Goal: Information Seeking & Learning: Learn about a topic

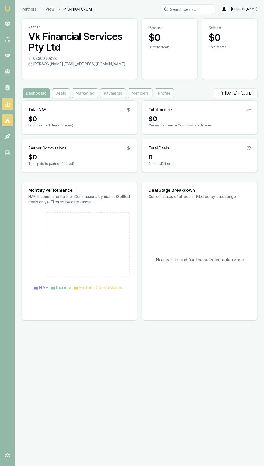
click at [7, 104] on icon at bounding box center [7, 103] width 5 height 5
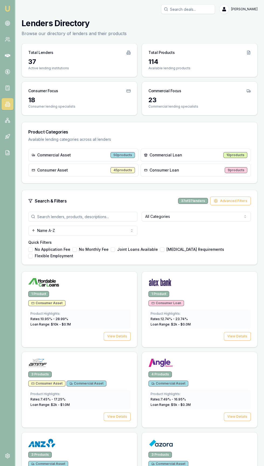
click at [58, 217] on input "search" at bounding box center [82, 217] width 109 height 10
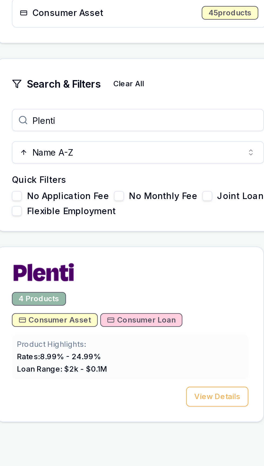
type input "Plenti"
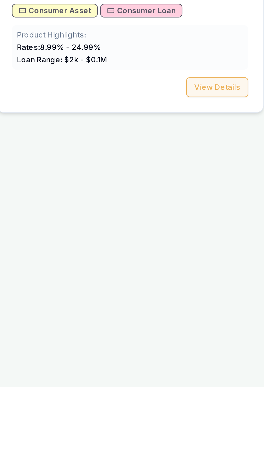
click at [109, 336] on button "View Details" at bounding box center [117, 336] width 27 height 9
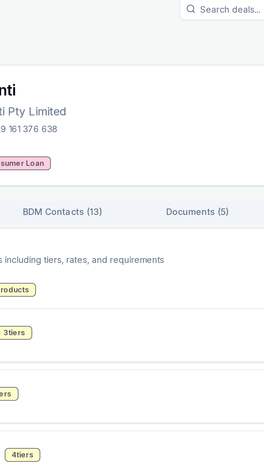
click at [109, 97] on button "BDM Contacts ( 13 )" at bounding box center [110, 97] width 59 height 8
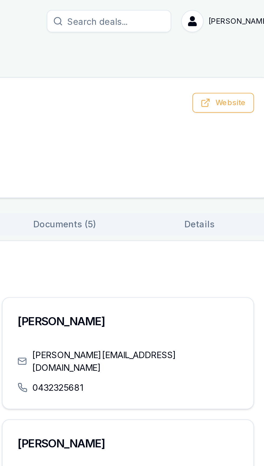
click at [167, 98] on button "Documents ( 5 )" at bounding box center [169, 97] width 59 height 8
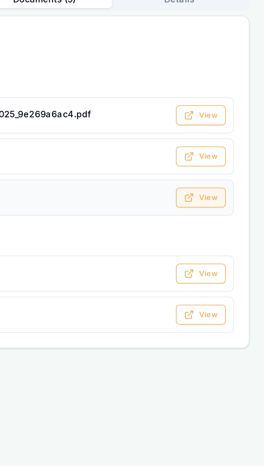
click at [234, 183] on icon at bounding box center [231, 183] width 4 height 4
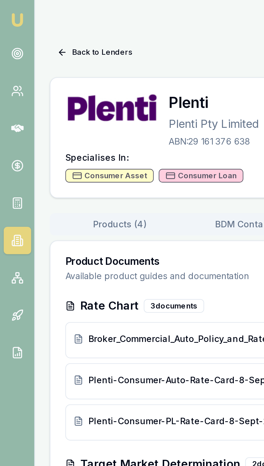
click at [104, 97] on button "BDM Contacts ( 13 )" at bounding box center [110, 97] width 59 height 8
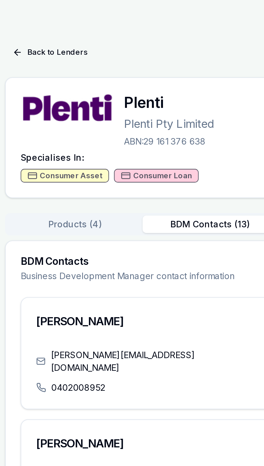
click at [43, 98] on button "Products ( 4 )" at bounding box center [52, 97] width 59 height 8
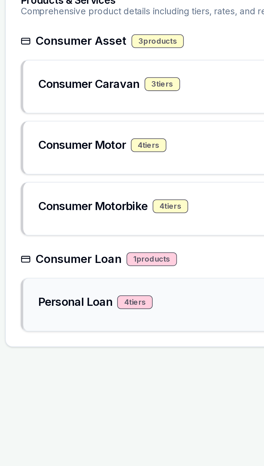
click at [38, 244] on h3 "Personal Loan" at bounding box center [52, 244] width 32 height 8
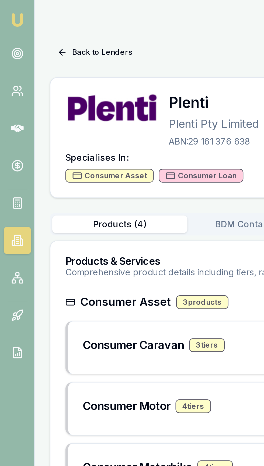
click at [91, 95] on button "BDM Contacts ( 13 )" at bounding box center [110, 97] width 59 height 8
